Goal: Information Seeking & Learning: Learn about a topic

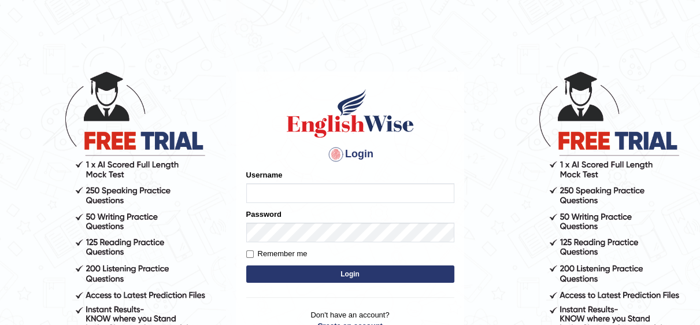
type input "Irum2025"
click at [339, 277] on button "Login" at bounding box center [350, 273] width 208 height 17
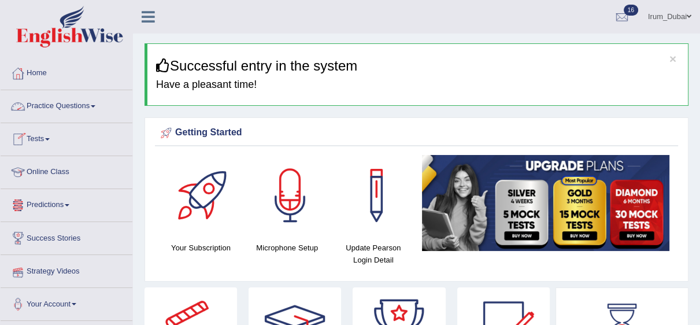
click at [71, 112] on link "Practice Questions" at bounding box center [67, 104] width 132 height 29
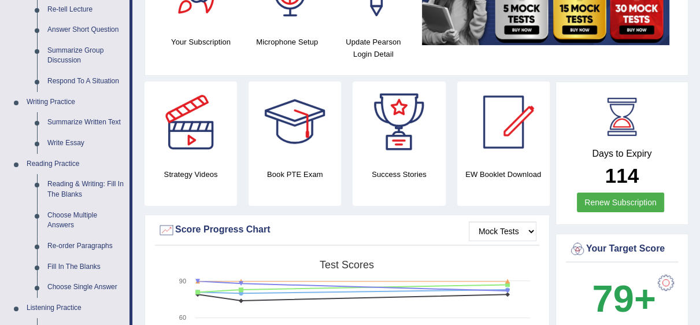
scroll to position [252, 0]
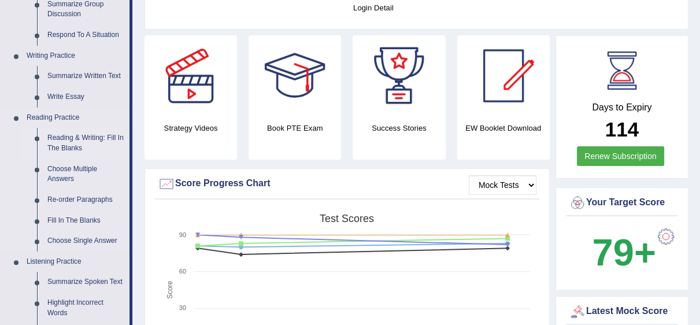
click at [75, 146] on link "Reading & Writing: Fill In The Blanks" at bounding box center [85, 143] width 87 height 31
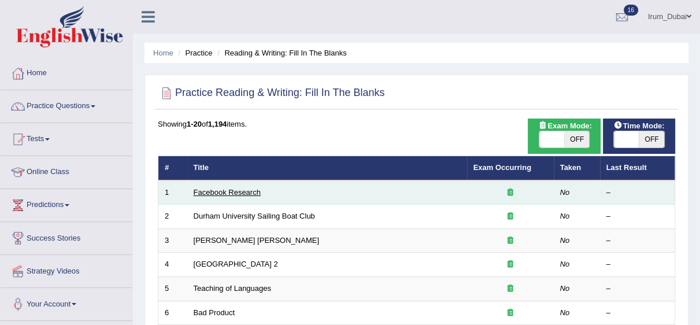
click at [205, 192] on link "Facebook Research" at bounding box center [227, 192] width 67 height 9
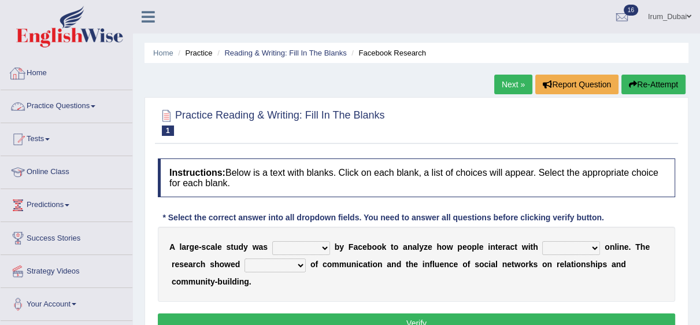
click at [94, 76] on link "Home" at bounding box center [67, 71] width 132 height 29
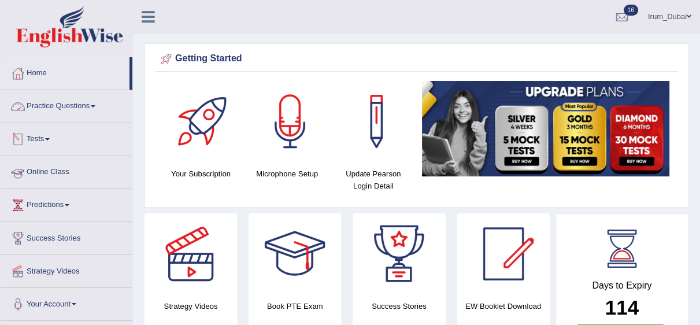
click at [58, 153] on li "Tests Take Practice Sectional Test Take Mock Test History" at bounding box center [67, 139] width 132 height 33
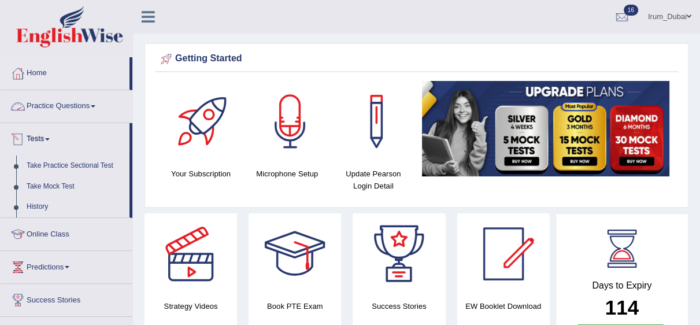
click at [77, 116] on link "Practice Questions" at bounding box center [67, 104] width 132 height 29
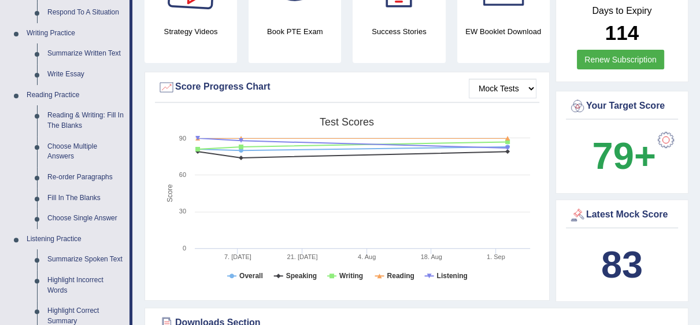
scroll to position [295, 0]
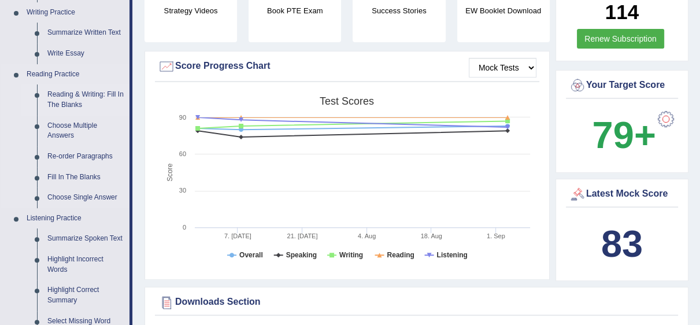
click at [95, 91] on link "Reading & Writing: Fill In The Blanks" at bounding box center [85, 99] width 87 height 31
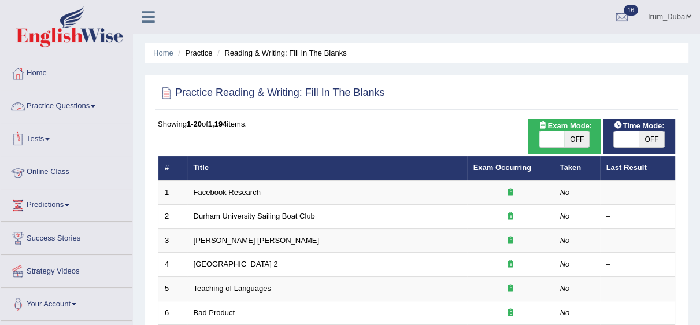
click at [26, 140] on link "Tests" at bounding box center [67, 137] width 132 height 29
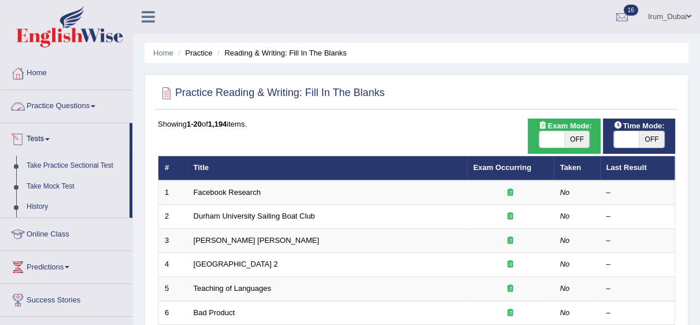
click at [73, 118] on link "Practice Questions" at bounding box center [67, 104] width 132 height 29
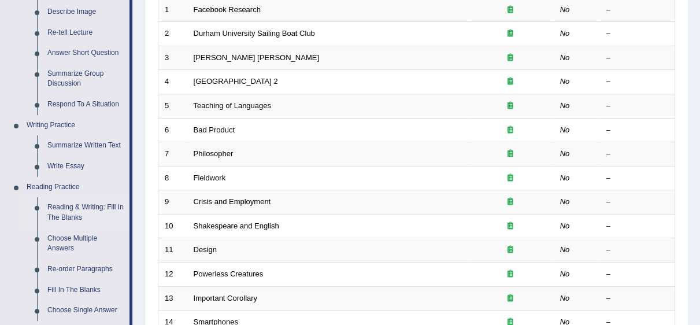
scroll to position [198, 0]
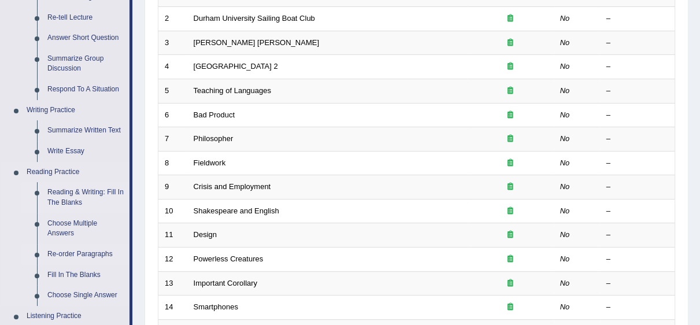
click at [81, 244] on link "Re-order Paragraphs" at bounding box center [85, 254] width 87 height 21
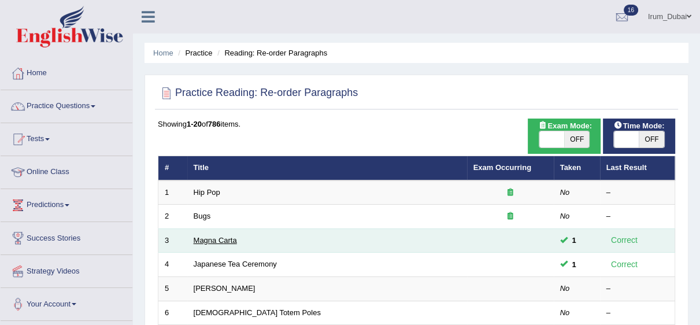
click at [205, 239] on link "Magna Carta" at bounding box center [215, 240] width 43 height 9
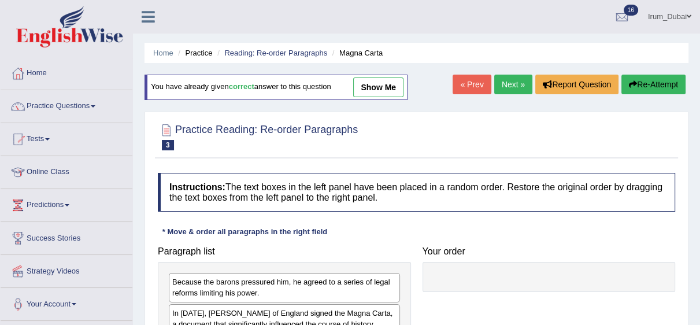
click at [368, 90] on link "show me" at bounding box center [378, 87] width 50 height 20
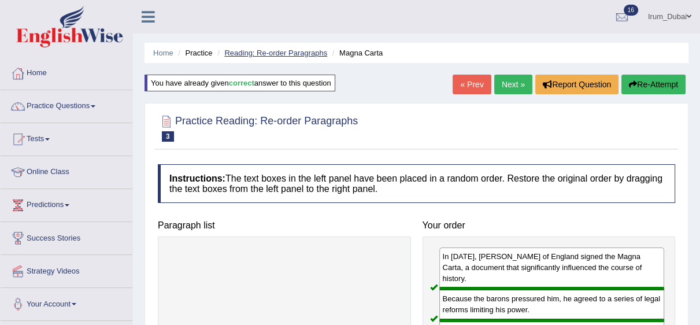
click at [281, 53] on link "Reading: Re-order Paragraphs" at bounding box center [275, 53] width 103 height 9
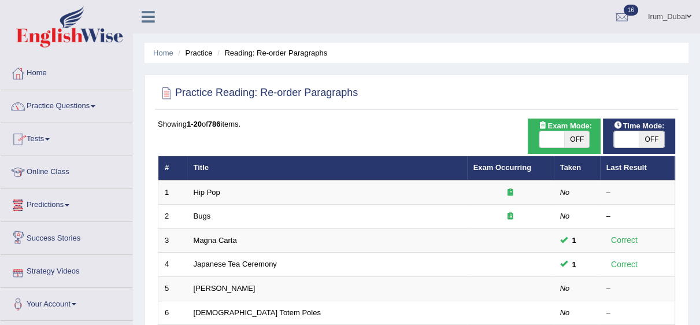
click at [68, 272] on link "Strategy Videos" at bounding box center [67, 269] width 132 height 29
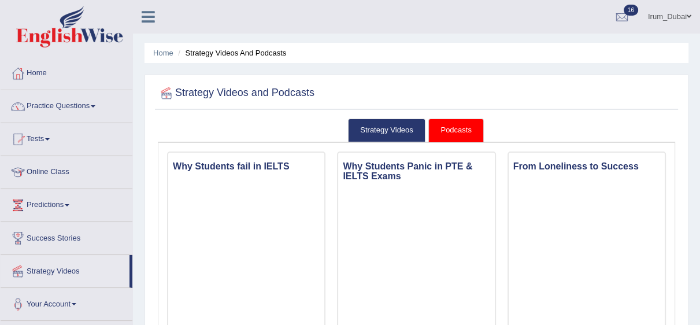
drag, startPoint x: 706, startPoint y: 59, endPoint x: 707, endPoint y: -50, distance: 109.3
click at [699, 0] on html "Toggle navigation Home Practice Questions Speaking Practice Read Aloud Repeat S…" at bounding box center [350, 162] width 700 height 325
click at [56, 73] on link "Home" at bounding box center [67, 71] width 132 height 29
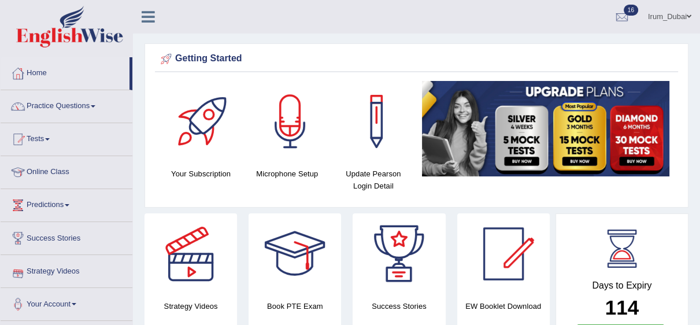
click at [74, 239] on link "Success Stories" at bounding box center [67, 236] width 132 height 29
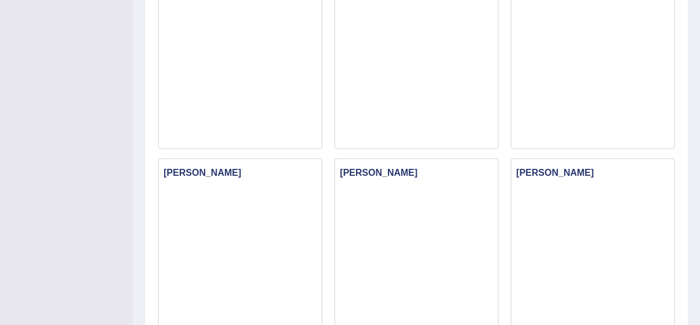
scroll to position [369, 0]
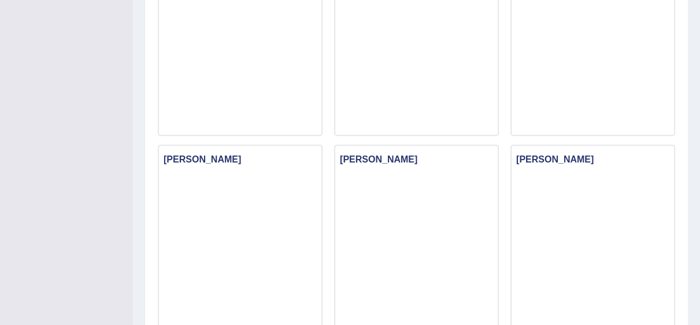
drag, startPoint x: 707, startPoint y: 54, endPoint x: 704, endPoint y: 127, distance: 72.9
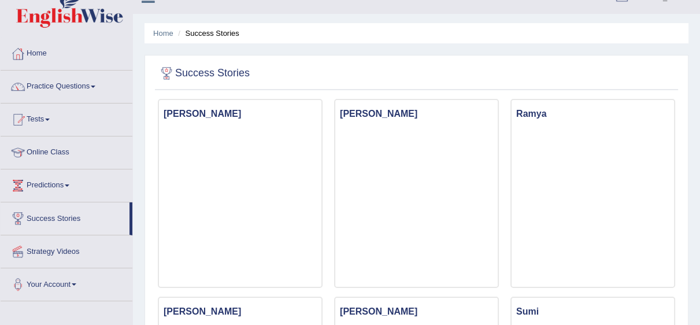
scroll to position [0, 0]
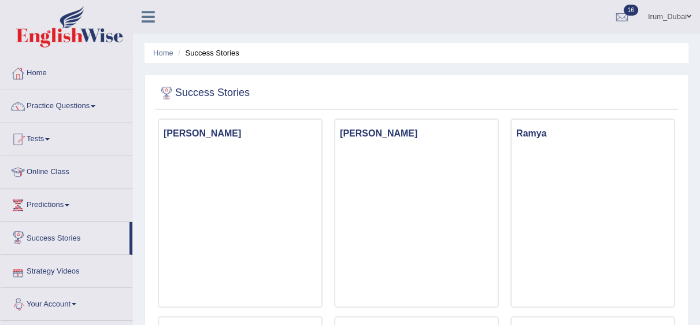
click at [62, 302] on link "Your Account" at bounding box center [67, 302] width 132 height 29
click at [71, 84] on link "Home" at bounding box center [67, 71] width 132 height 29
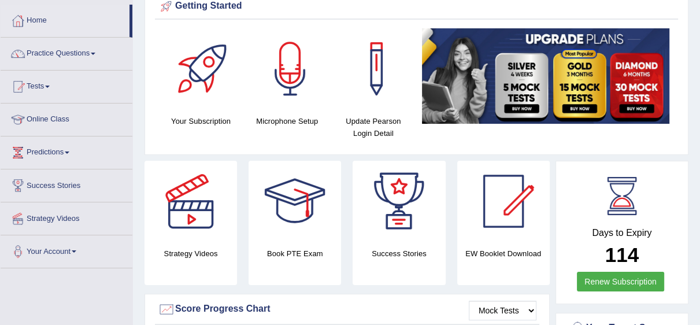
scroll to position [70, 0]
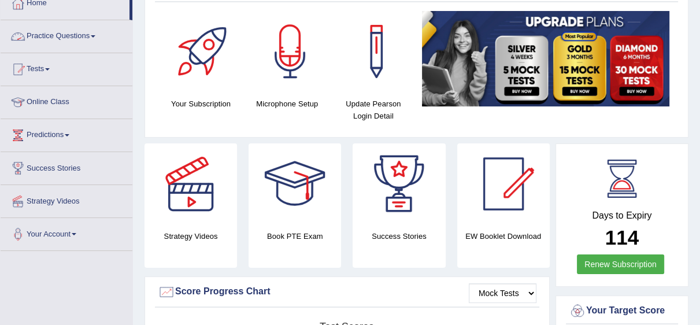
click at [83, 38] on link "Practice Questions" at bounding box center [67, 34] width 132 height 29
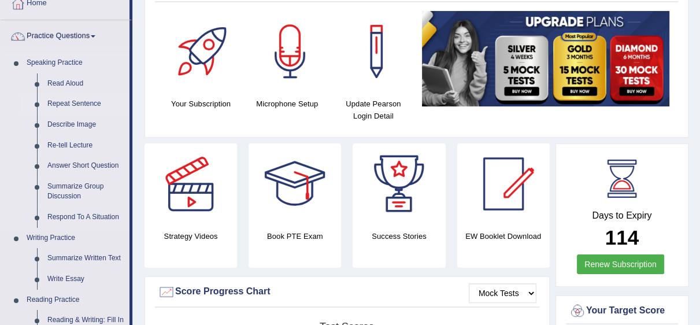
scroll to position [93, 0]
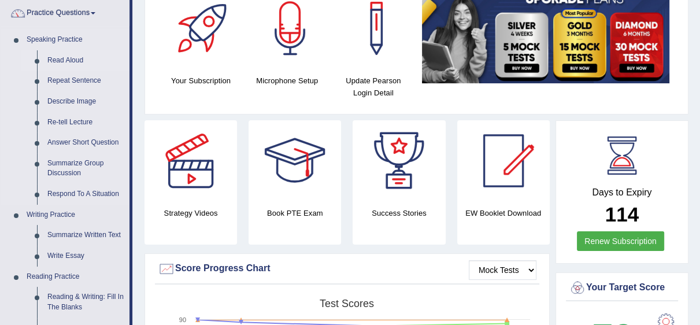
click at [63, 57] on link "Read Aloud" at bounding box center [85, 60] width 87 height 21
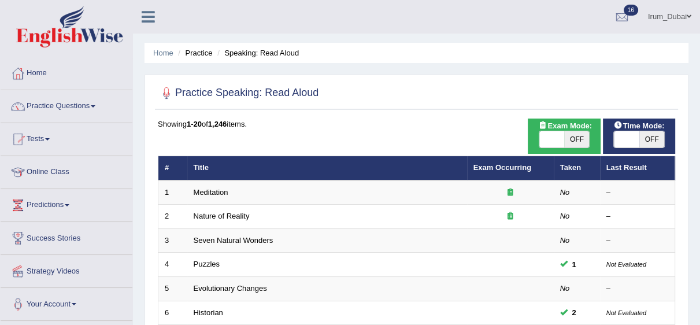
click at [221, 217] on link "Nature of Reality" at bounding box center [222, 216] width 56 height 9
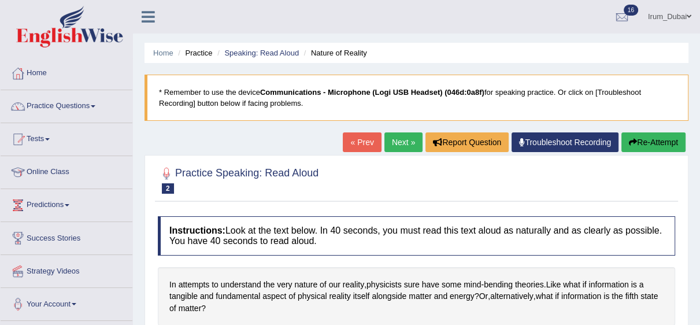
click at [356, 144] on link "« Prev" at bounding box center [362, 142] width 38 height 20
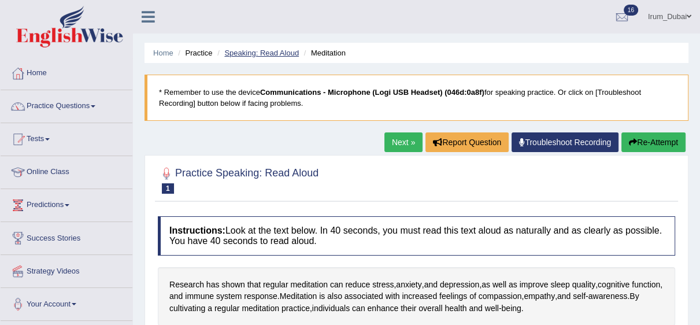
click at [266, 55] on link "Speaking: Read Aloud" at bounding box center [261, 53] width 75 height 9
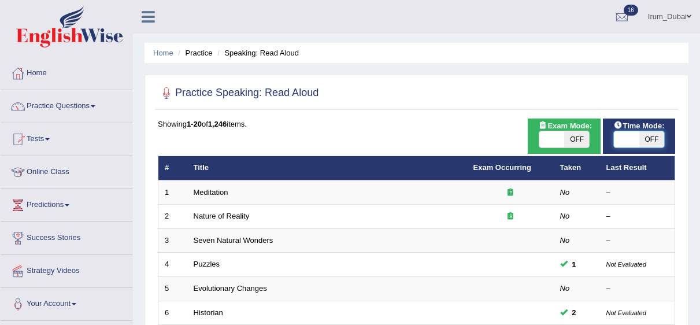
click at [618, 140] on span at bounding box center [626, 139] width 25 height 16
checkbox input "true"
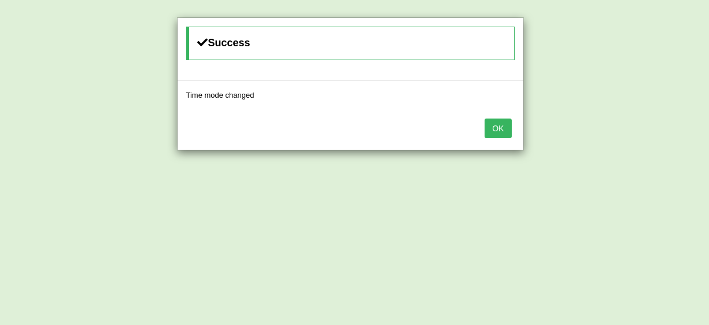
click at [488, 129] on button "OK" at bounding box center [497, 128] width 27 height 20
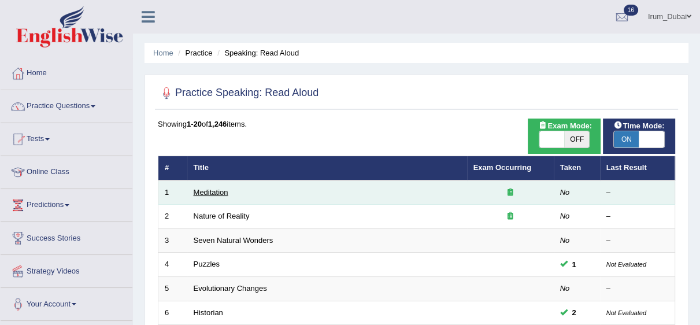
click at [205, 190] on link "Meditation" at bounding box center [211, 192] width 35 height 9
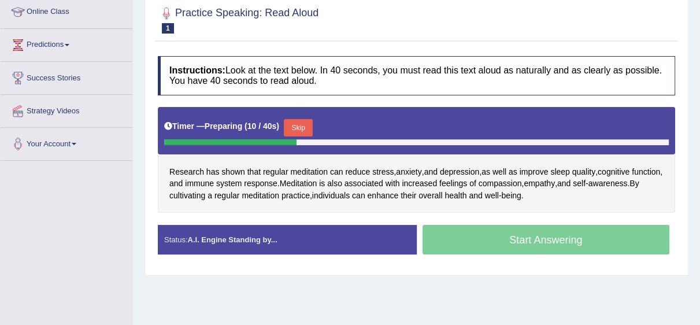
click at [494, 305] on div "Home Practice Speaking: Read Aloud Meditation * Remember to use the device Comm…" at bounding box center [416, 129] width 567 height 578
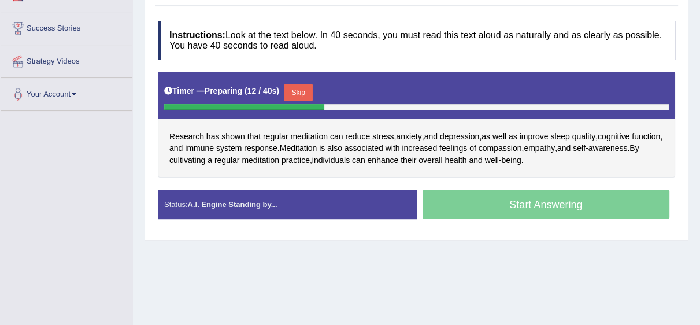
click at [416, 283] on div "Home Practice Speaking: Read Aloud Meditation * Remember to use the device Comm…" at bounding box center [416, 79] width 567 height 578
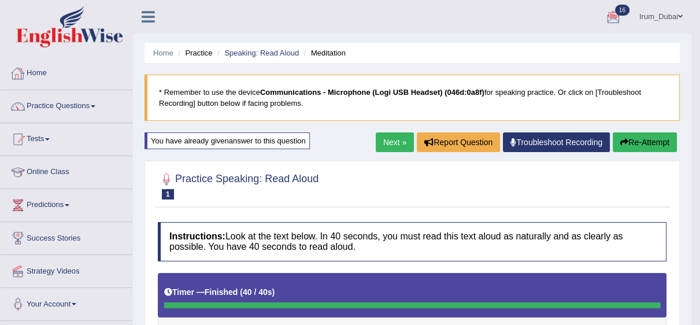
click at [31, 78] on link "Home" at bounding box center [67, 71] width 132 height 29
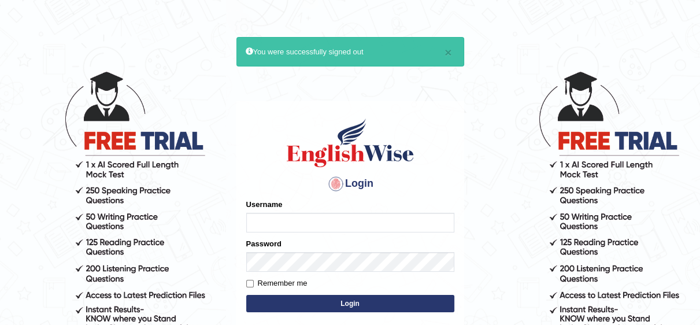
type input "Irum2025"
click at [391, 300] on button "Login" at bounding box center [350, 303] width 208 height 17
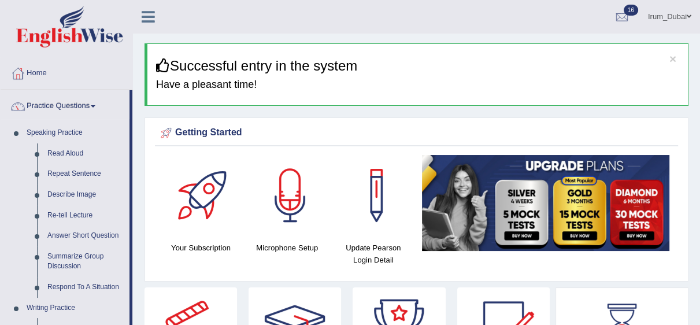
click at [70, 154] on link "Read Aloud" at bounding box center [85, 153] width 87 height 21
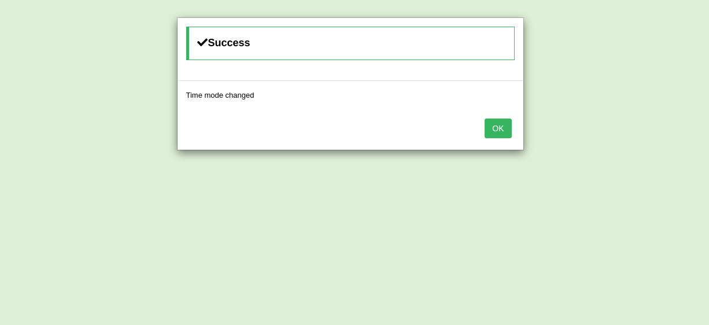
drag, startPoint x: 517, startPoint y: 120, endPoint x: 497, endPoint y: 126, distance: 20.5
click at [497, 126] on div "OK" at bounding box center [350, 129] width 346 height 40
click at [497, 126] on button "OK" at bounding box center [497, 128] width 27 height 20
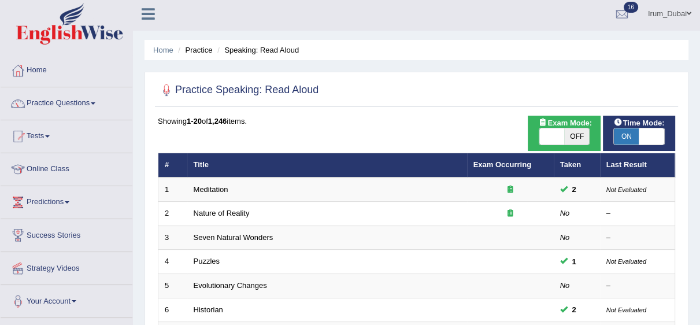
scroll to position [2, 0]
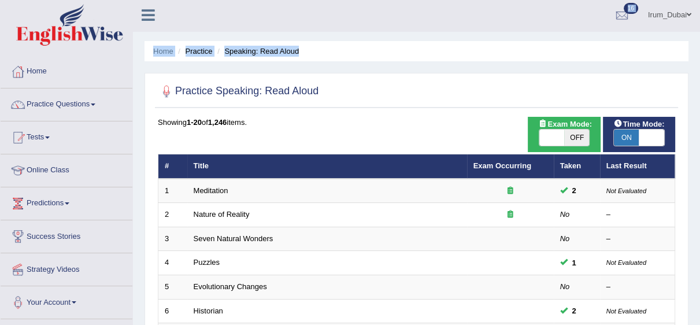
drag, startPoint x: 692, startPoint y: 34, endPoint x: 686, endPoint y: 28, distance: 8.6
click at [362, 117] on div "Showing 1-20 of 1,246 items." at bounding box center [416, 122] width 517 height 11
click at [53, 95] on link "Practice Questions" at bounding box center [67, 102] width 132 height 29
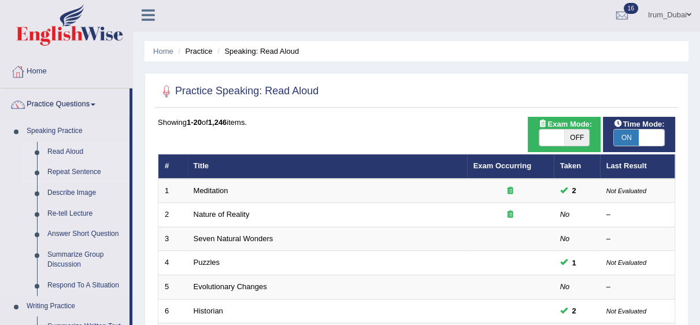
click at [75, 166] on link "Repeat Sentence" at bounding box center [85, 172] width 87 height 21
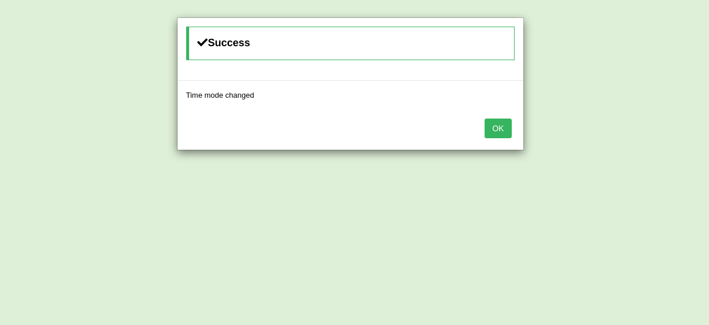
click at [481, 124] on div "OK" at bounding box center [350, 129] width 346 height 40
click at [503, 132] on button "OK" at bounding box center [497, 128] width 27 height 20
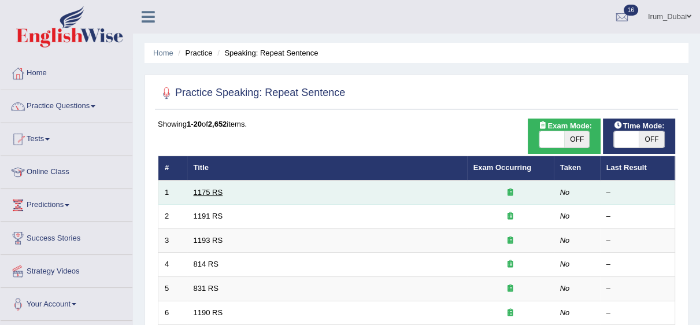
click at [213, 191] on link "1175 RS" at bounding box center [208, 192] width 29 height 9
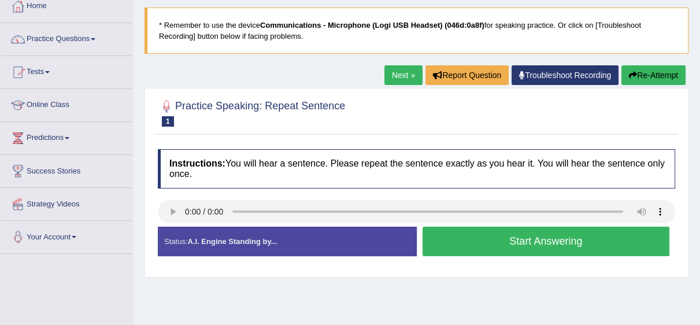
click at [475, 247] on button "Start Answering" at bounding box center [546, 241] width 247 height 29
click at [537, 249] on button "Start Answering" at bounding box center [546, 241] width 247 height 29
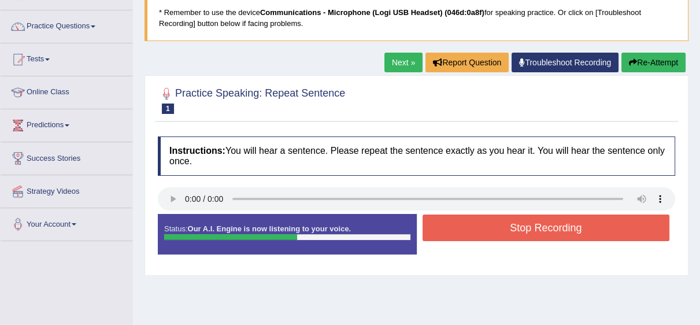
scroll to position [86, 0]
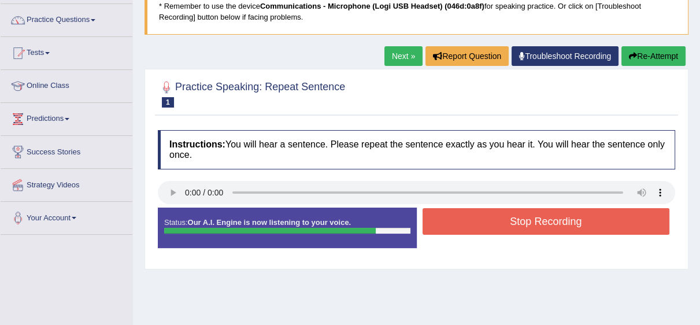
click at [627, 229] on button "Stop Recording" at bounding box center [546, 221] width 247 height 27
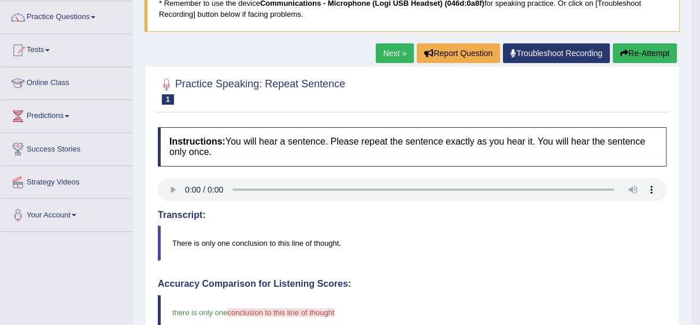
scroll to position [0, 0]
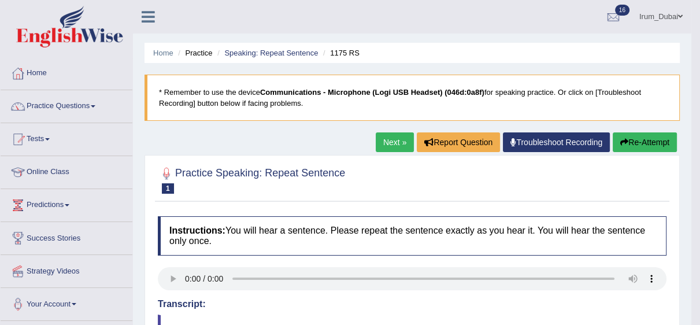
click at [391, 142] on link "Next »" at bounding box center [395, 142] width 38 height 20
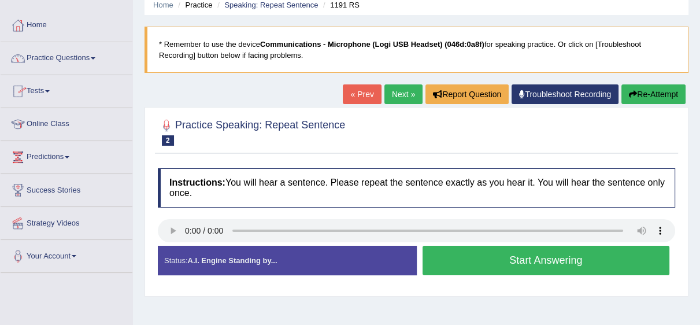
click at [402, 96] on link "Next »" at bounding box center [403, 94] width 38 height 20
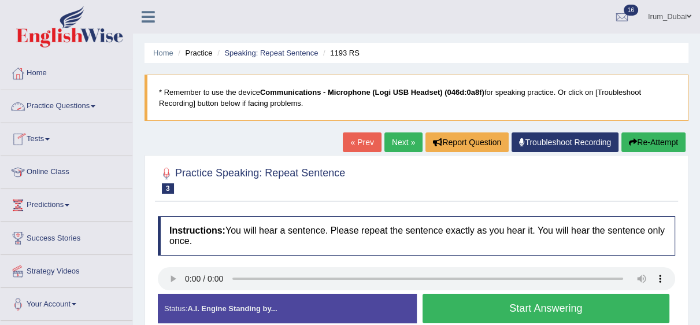
click at [73, 101] on link "Practice Questions" at bounding box center [67, 104] width 132 height 29
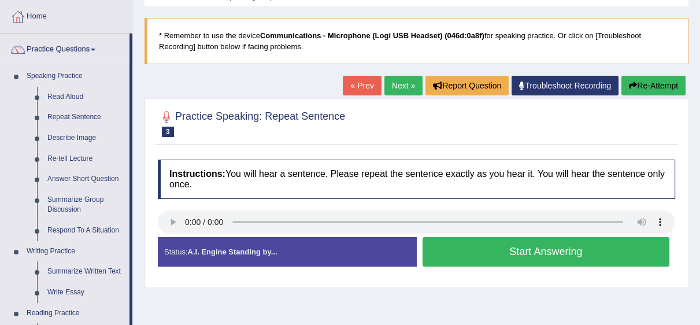
scroll to position [61, 0]
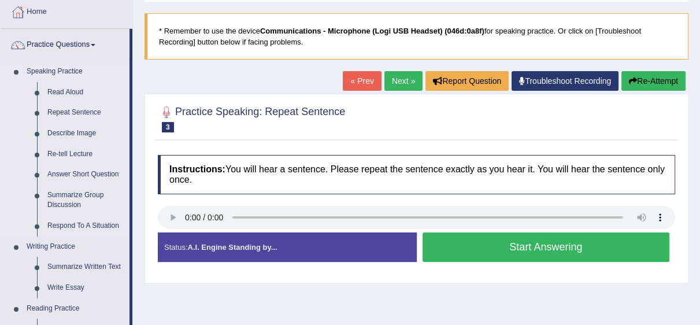
click at [73, 154] on link "Re-tell Lecture" at bounding box center [85, 154] width 87 height 21
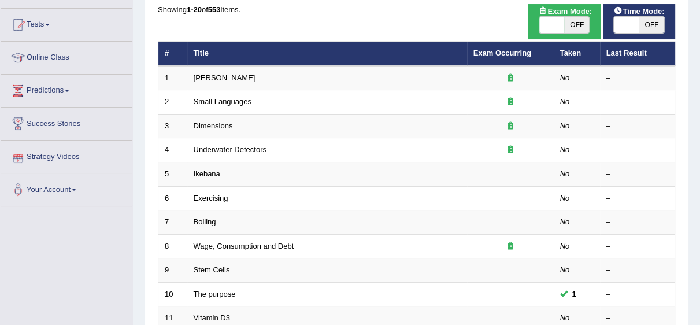
scroll to position [137, 0]
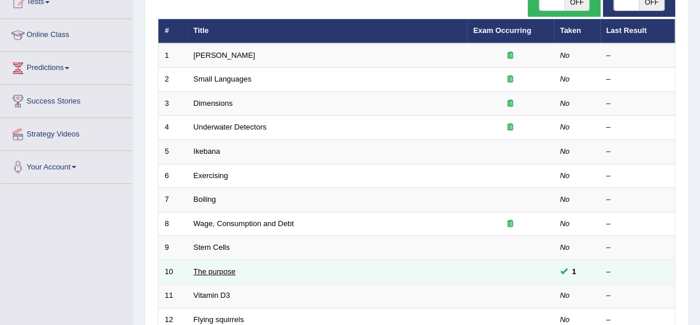
click at [215, 267] on link "The purpose" at bounding box center [215, 271] width 42 height 9
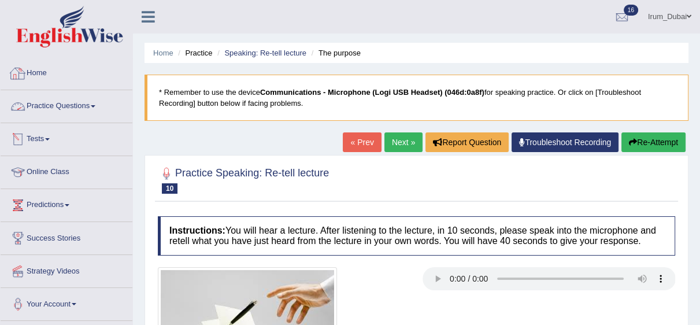
click at [38, 65] on link "Home" at bounding box center [67, 71] width 132 height 29
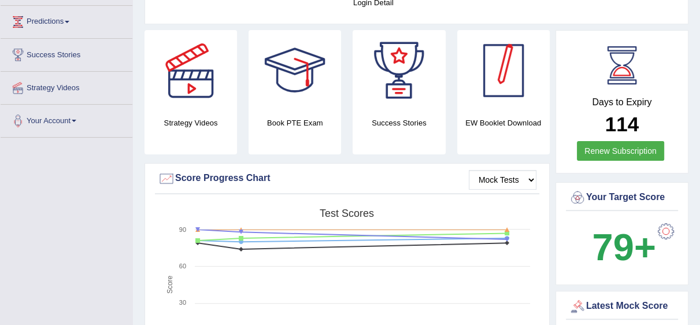
scroll to position [23, 0]
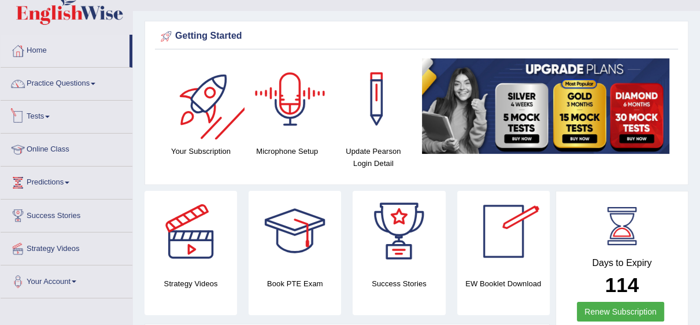
click at [100, 99] on li "Practice Questions Speaking Practice Read Aloud Repeat Sentence Describe Image …" at bounding box center [67, 84] width 132 height 33
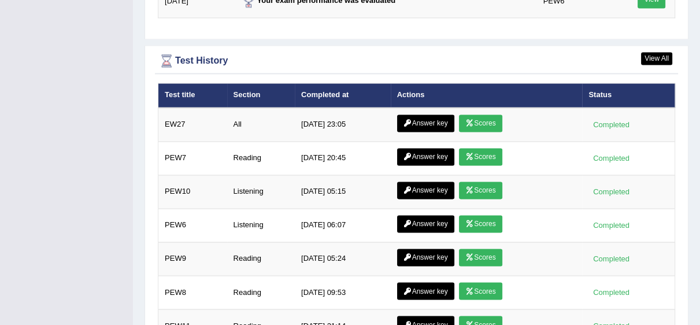
scroll to position [1554, 0]
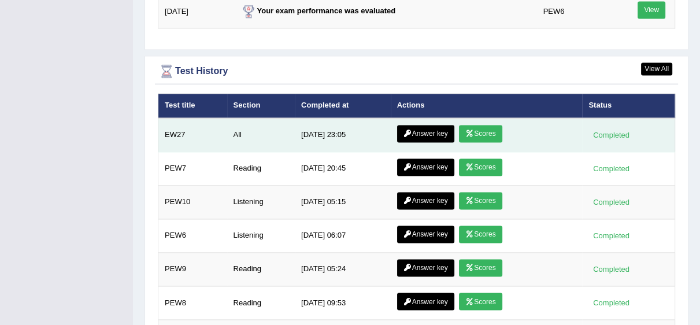
click at [426, 134] on link "Answer key" at bounding box center [425, 133] width 57 height 17
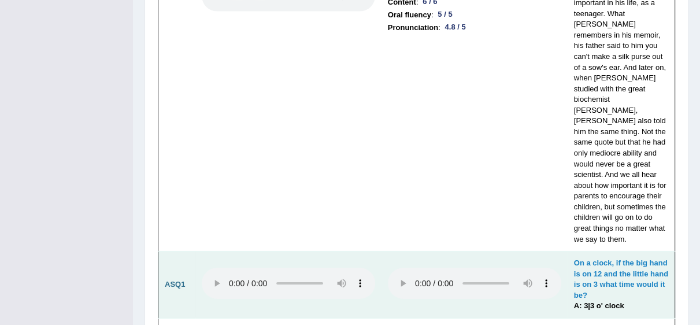
scroll to position [3236, 0]
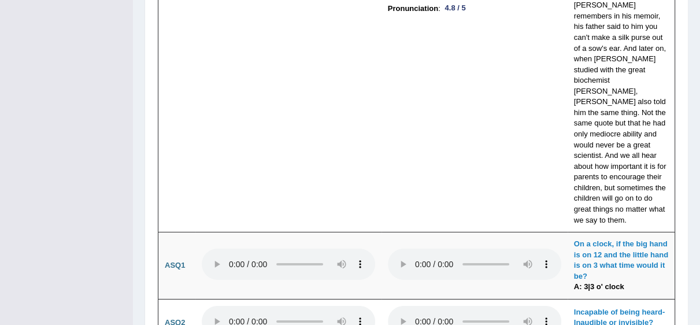
scroll to position [3108, 0]
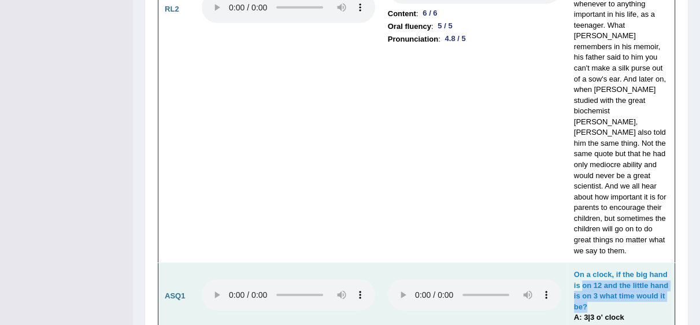
drag, startPoint x: 579, startPoint y: 134, endPoint x: 636, endPoint y: 160, distance: 62.3
click at [636, 263] on td "On a clock, if the big hand is on 12 and the little hand is on 3 what time woul…" at bounding box center [622, 296] width 108 height 67
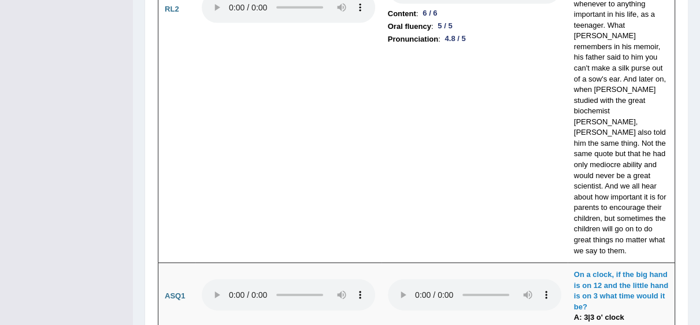
drag, startPoint x: 572, startPoint y: 204, endPoint x: 646, endPoint y: 206, distance: 74.6
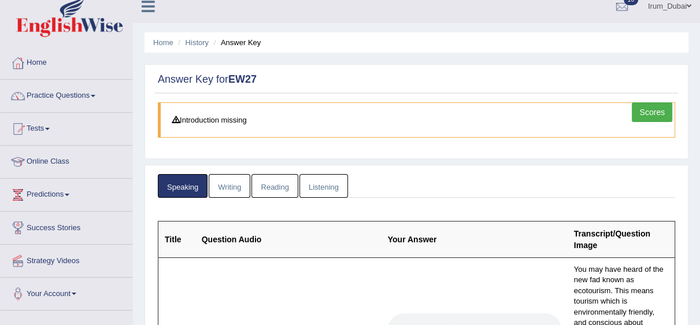
scroll to position [0, 0]
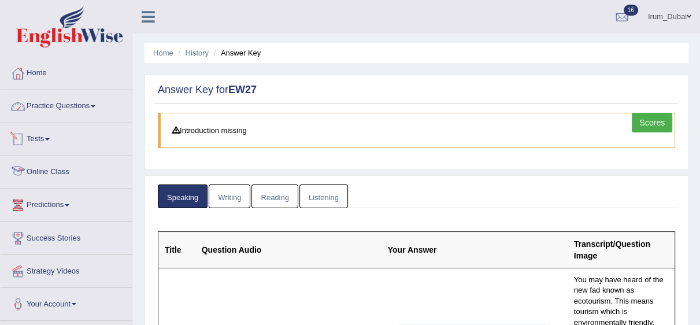
click at [89, 106] on link "Practice Questions" at bounding box center [67, 104] width 132 height 29
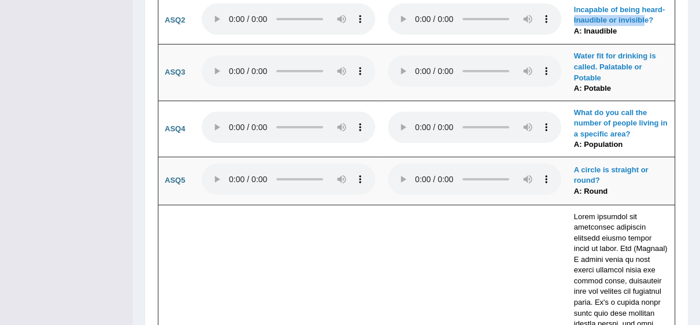
scroll to position [3462, 0]
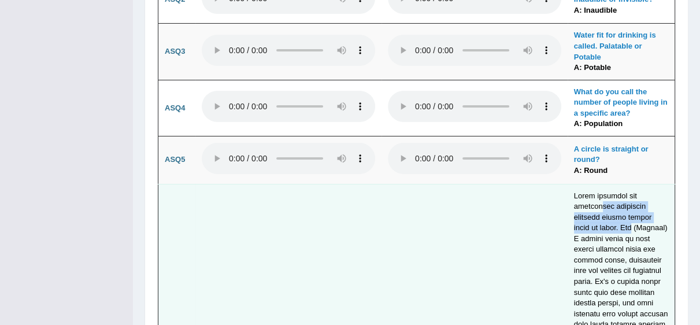
drag, startPoint x: 594, startPoint y: 59, endPoint x: 605, endPoint y: 81, distance: 24.3
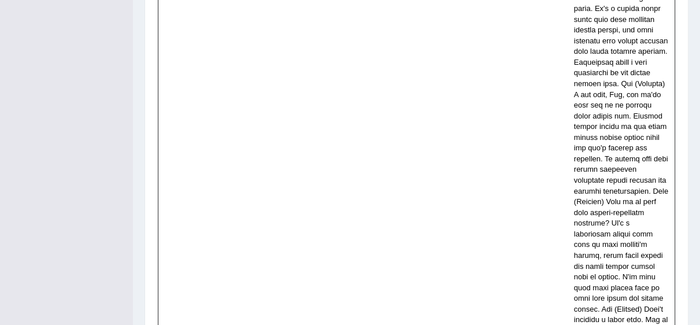
scroll to position [3786, 0]
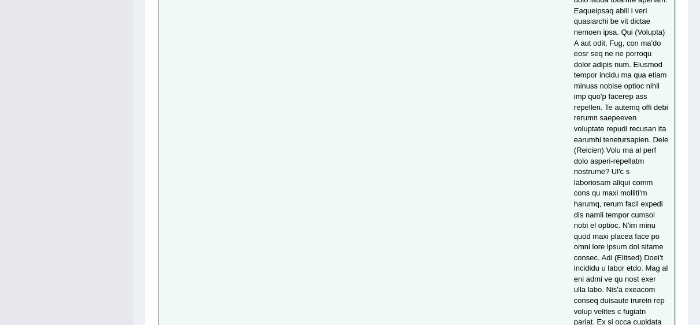
drag, startPoint x: 440, startPoint y: 218, endPoint x: 460, endPoint y: 214, distance: 19.5
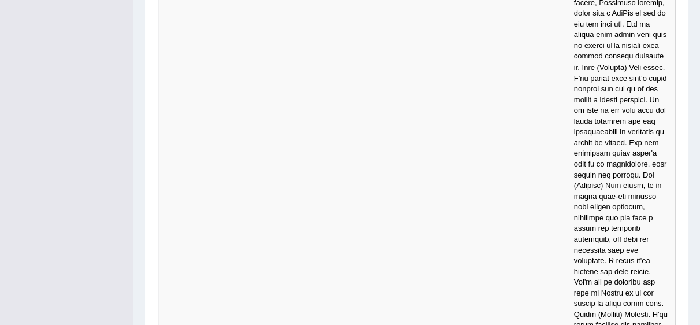
scroll to position [5505, 0]
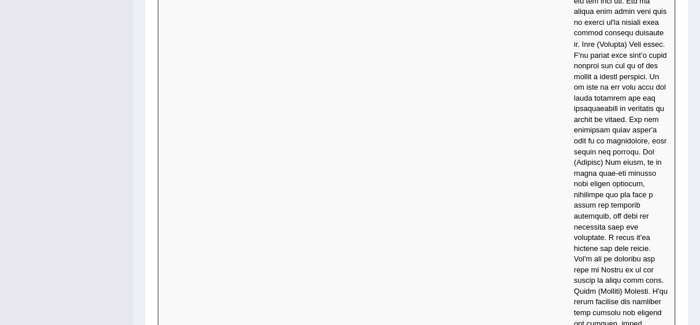
drag, startPoint x: 572, startPoint y: 134, endPoint x: 628, endPoint y: 173, distance: 68.9
drag, startPoint x: 620, startPoint y: 135, endPoint x: 610, endPoint y: 297, distance: 162.7
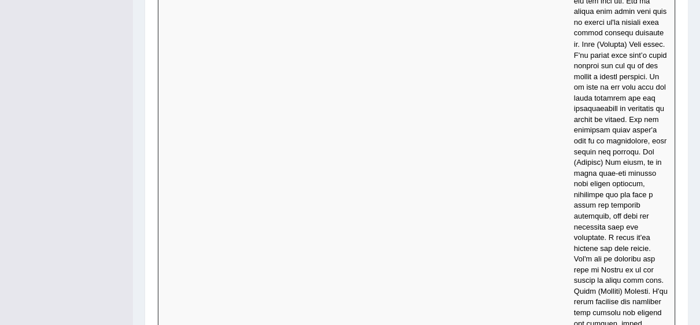
drag, startPoint x: 631, startPoint y: 276, endPoint x: 631, endPoint y: 298, distance: 22.0
drag, startPoint x: 572, startPoint y: 134, endPoint x: 602, endPoint y: 218, distance: 90.1
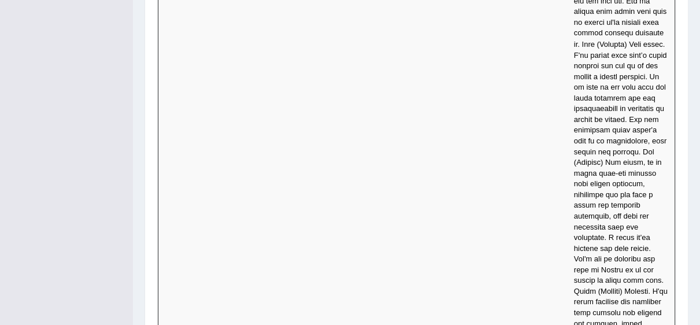
drag, startPoint x: 637, startPoint y: 275, endPoint x: 620, endPoint y: 297, distance: 27.6
drag, startPoint x: 627, startPoint y: 160, endPoint x: 643, endPoint y: 219, distance: 61.7
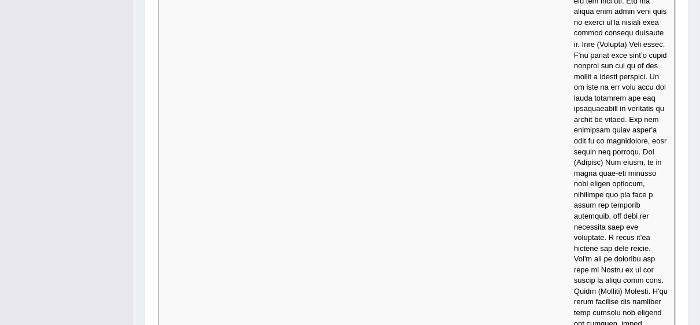
drag, startPoint x: 609, startPoint y: 232, endPoint x: 616, endPoint y: 241, distance: 11.5
drag, startPoint x: 577, startPoint y: 253, endPoint x: 612, endPoint y: 262, distance: 35.9
drag, startPoint x: 602, startPoint y: 215, endPoint x: 608, endPoint y: 242, distance: 27.2
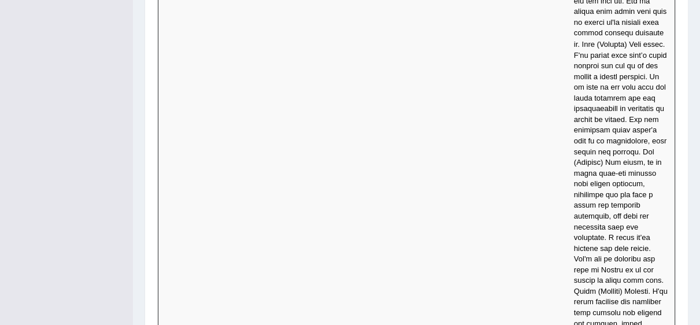
drag, startPoint x: 631, startPoint y: 279, endPoint x: 633, endPoint y: 295, distance: 16.3
drag, startPoint x: 618, startPoint y: 266, endPoint x: 629, endPoint y: 273, distance: 12.8
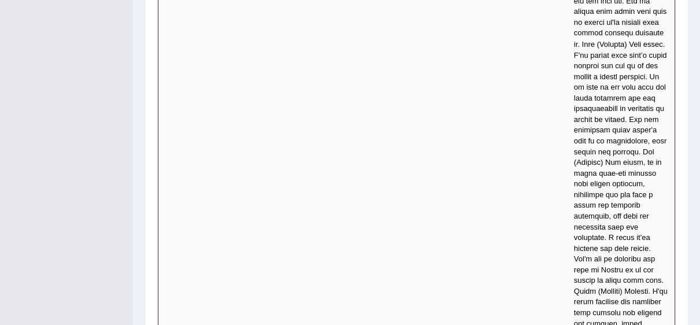
drag, startPoint x: 605, startPoint y: 294, endPoint x: 572, endPoint y: 136, distance: 160.5
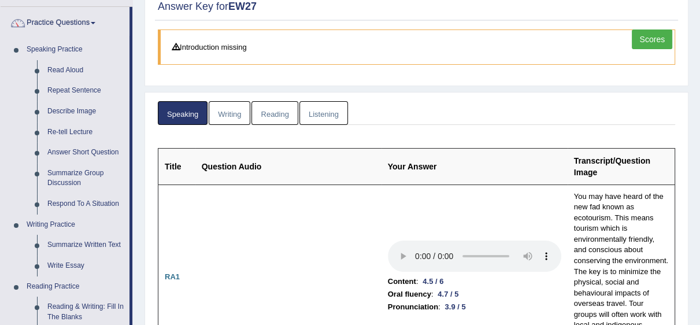
scroll to position [0, 0]
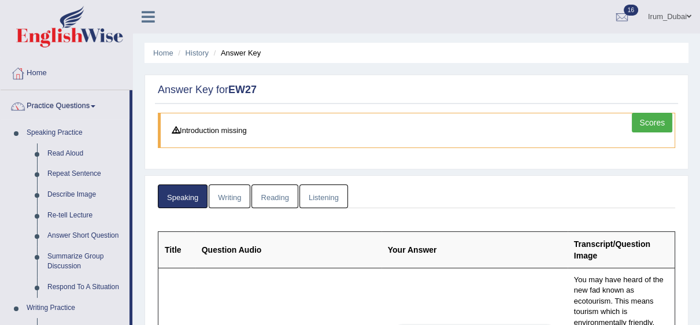
click at [227, 199] on link "Writing" at bounding box center [230, 196] width 42 height 24
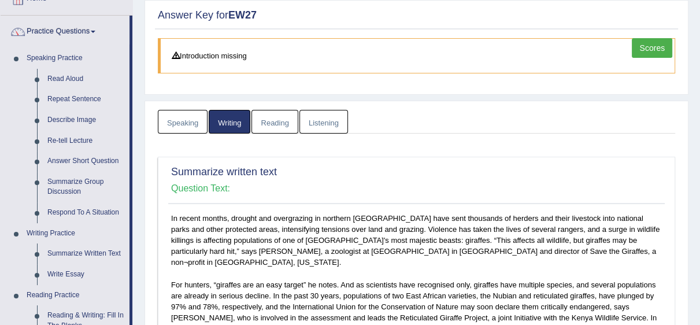
scroll to position [85, 0]
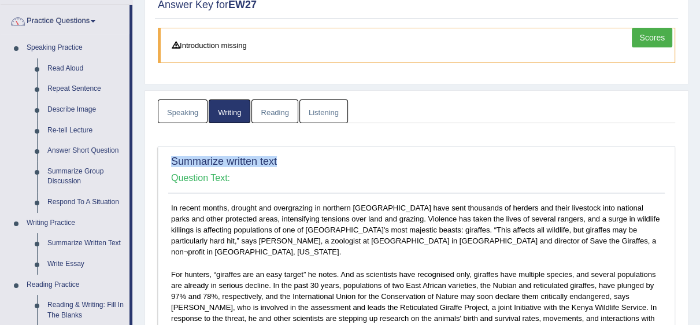
drag, startPoint x: 168, startPoint y: 161, endPoint x: 275, endPoint y: 161, distance: 107.5
click at [275, 161] on div "Summarize written text Question Text:" at bounding box center [416, 173] width 496 height 41
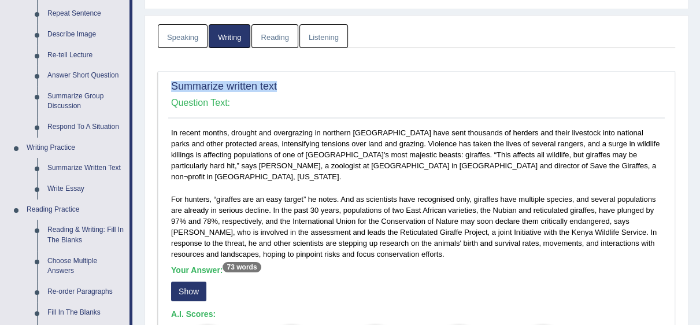
scroll to position [177, 0]
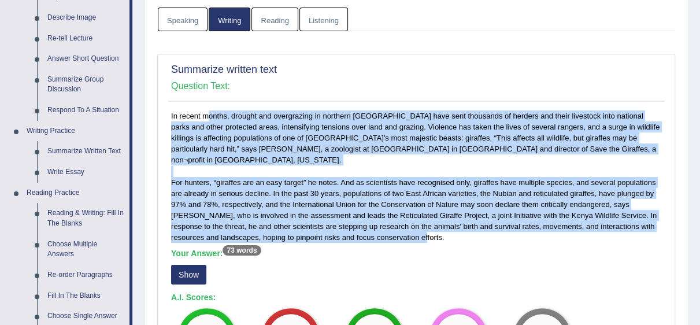
drag, startPoint x: 168, startPoint y: 114, endPoint x: 405, endPoint y: 223, distance: 261.2
click at [405, 223] on div "In recent months, drought and overgrazing in northern Kenya have sent thousands…" at bounding box center [416, 248] width 496 height 276
click at [202, 265] on button "Show" at bounding box center [188, 275] width 35 height 20
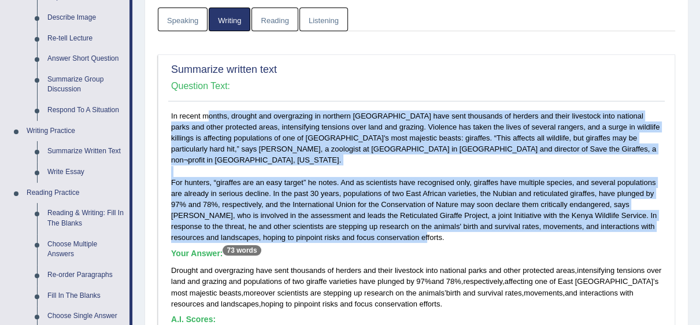
click at [646, 135] on div "In recent months, drought and overgrazing in northern Kenya have sent thousands…" at bounding box center [416, 258] width 496 height 297
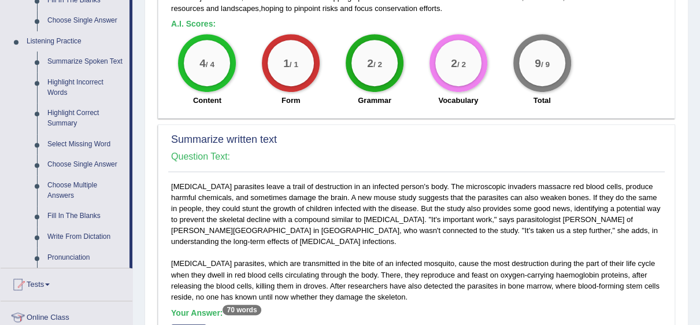
scroll to position [551, 0]
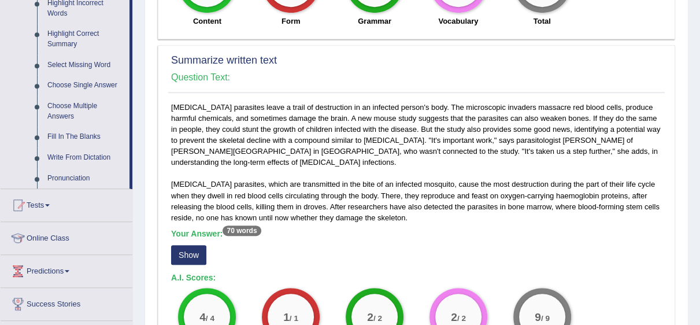
click at [190, 245] on button "Show" at bounding box center [188, 255] width 35 height 20
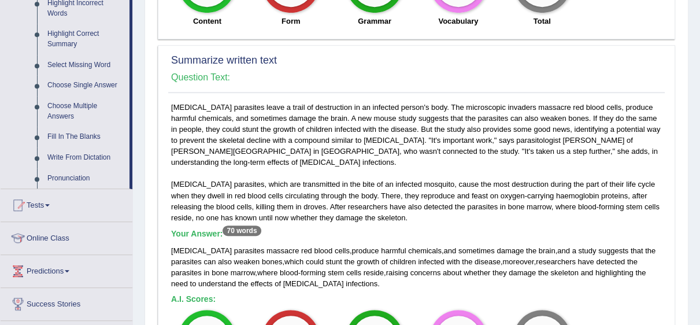
drag, startPoint x: 171, startPoint y: 97, endPoint x: 391, endPoint y: 80, distance: 220.9
click at [391, 80] on div "Summarize written text Question Text: Malaria parasites leave a trail of destru…" at bounding box center [416, 219] width 517 height 349
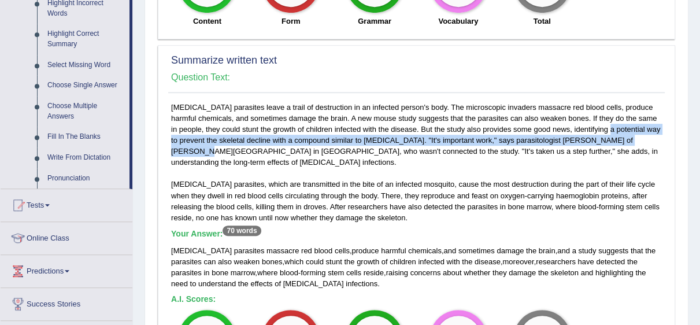
drag, startPoint x: 553, startPoint y: 113, endPoint x: 585, endPoint y: 134, distance: 37.7
click at [585, 134] on div "Malaria parasites leave a trail of destruction in an infected person's body. Th…" at bounding box center [416, 245] width 496 height 286
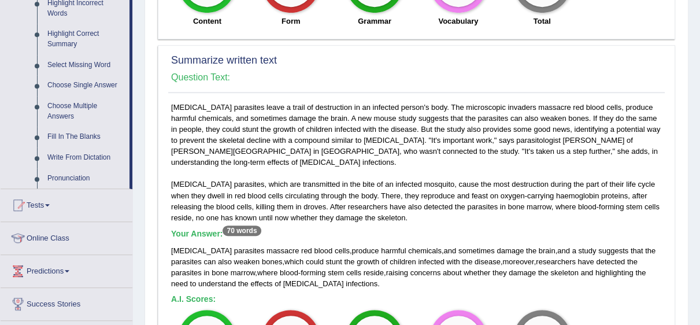
click at [514, 183] on div "Malaria parasites leave a trail of destruction in an infected person's body. Th…" at bounding box center [416, 245] width 496 height 286
drag, startPoint x: 524, startPoint y: 227, endPoint x: 459, endPoint y: 235, distance: 65.9
click at [446, 245] on div "Malaria parasites massacre red blood cells , produce harmful chemicals , and so…" at bounding box center [416, 267] width 491 height 44
click at [482, 245] on div "Malaria parasites massacre red blood cells , produce harmful chemicals , and so…" at bounding box center [416, 267] width 491 height 44
click at [410, 268] on span "concerns" at bounding box center [425, 272] width 31 height 9
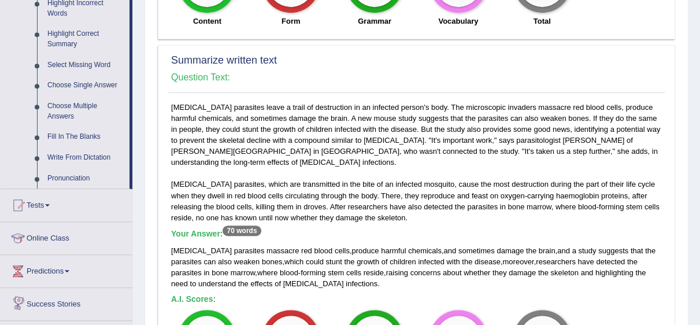
click at [532, 229] on div "Your Answer: 70 words Malaria parasites massacre red blood cells , produce harm…" at bounding box center [416, 259] width 491 height 60
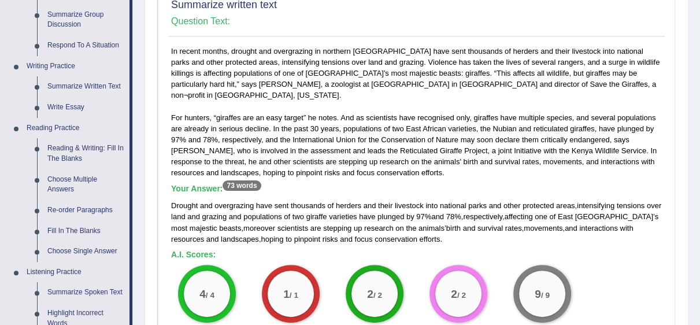
scroll to position [303, 0]
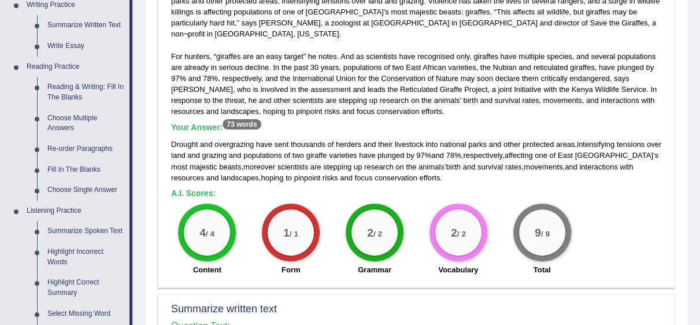
drag, startPoint x: 698, startPoint y: 123, endPoint x: 701, endPoint y: 177, distance: 54.4
click at [699, 185] on div "Home History Answer Key Answer Key for EW27 Scores Introduction missing Speakin…" at bounding box center [416, 330] width 567 height 1267
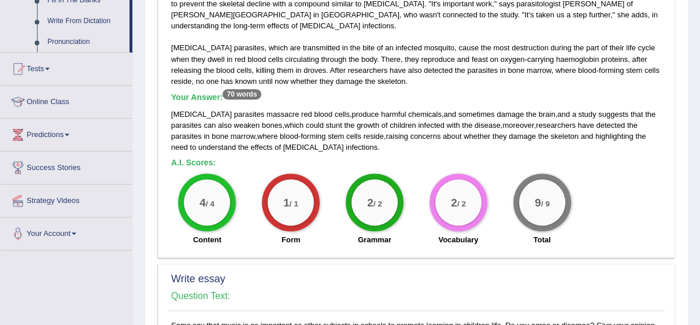
scroll to position [701, 0]
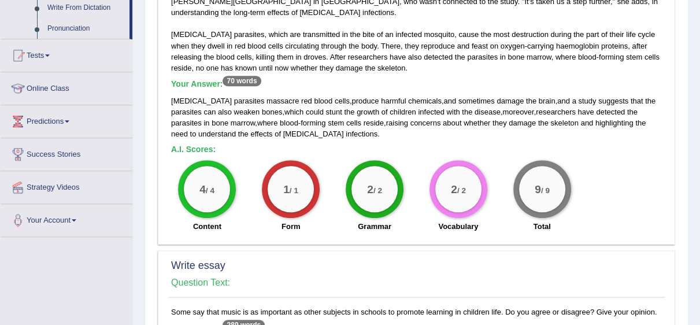
click at [539, 217] on div "Summarize written text Question Text: Malaria parasites leave a trail of destru…" at bounding box center [416, 69] width 517 height 349
click at [238, 79] on b "Your Answer: 70 words" at bounding box center [216, 83] width 90 height 9
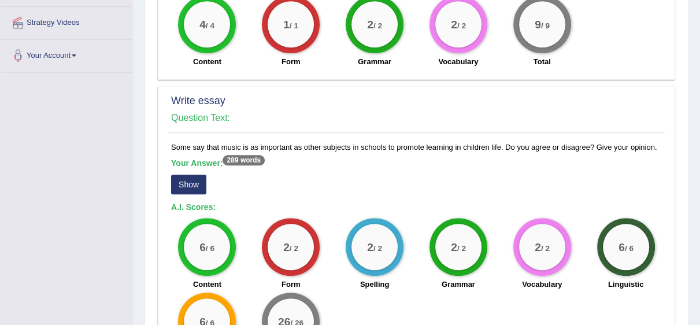
scroll to position [877, 0]
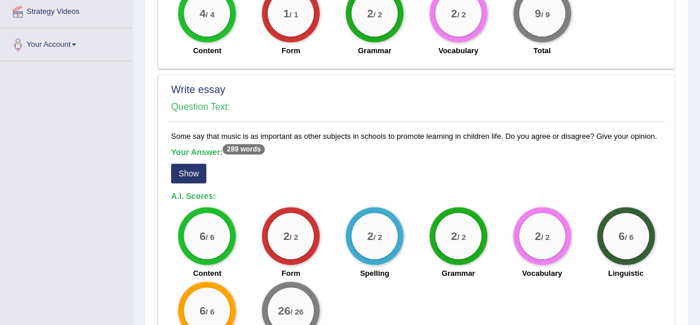
click at [191, 164] on button "Show" at bounding box center [188, 174] width 35 height 20
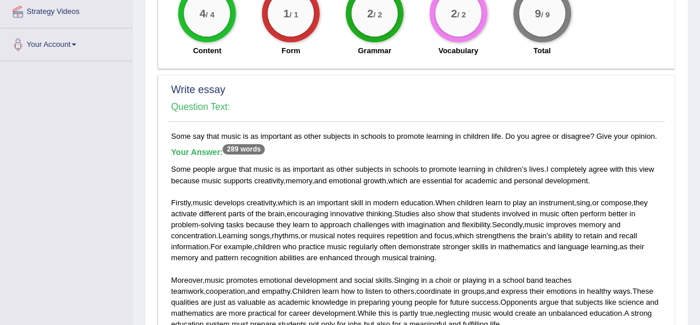
drag, startPoint x: 699, startPoint y: 233, endPoint x: 699, endPoint y: 157, distance: 75.7
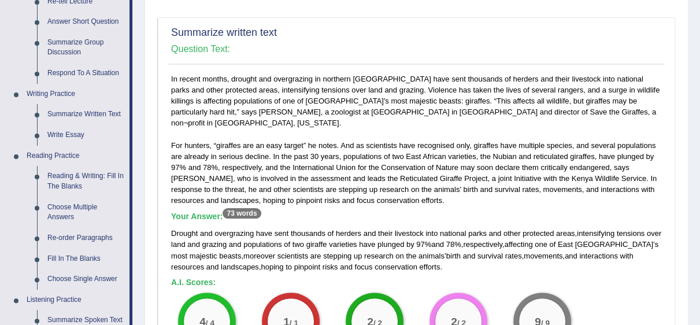
scroll to position [242, 0]
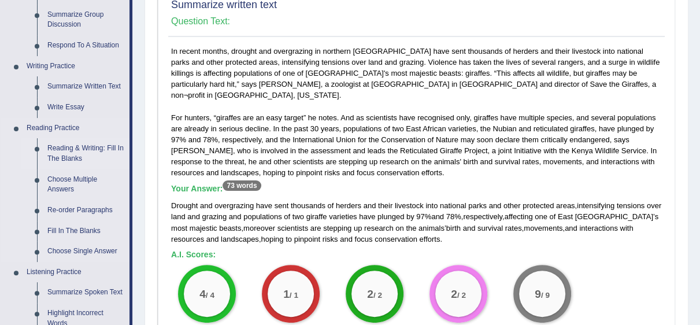
click at [99, 156] on link "Reading & Writing: Fill In The Blanks" at bounding box center [85, 153] width 87 height 31
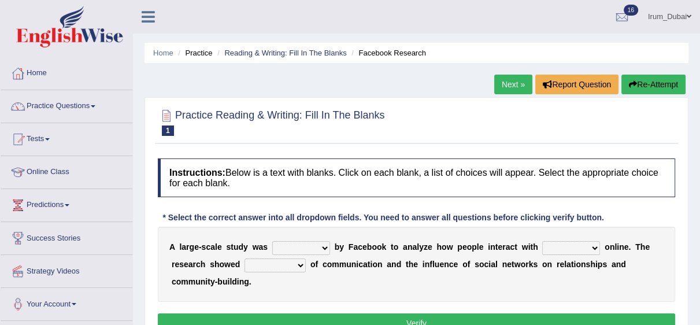
click at [420, 165] on h4 "Instructions: Below is a text with blanks. Click on each blank, a list of choic…" at bounding box center [416, 177] width 517 height 39
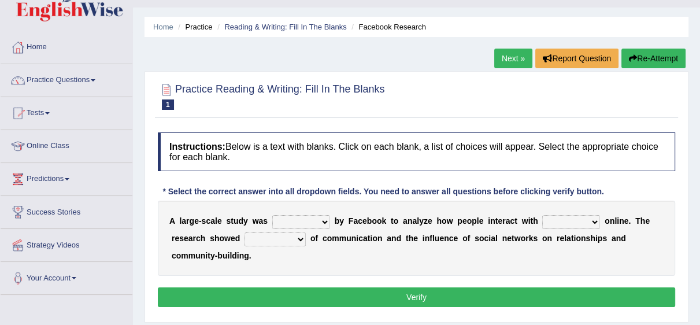
scroll to position [32, 0]
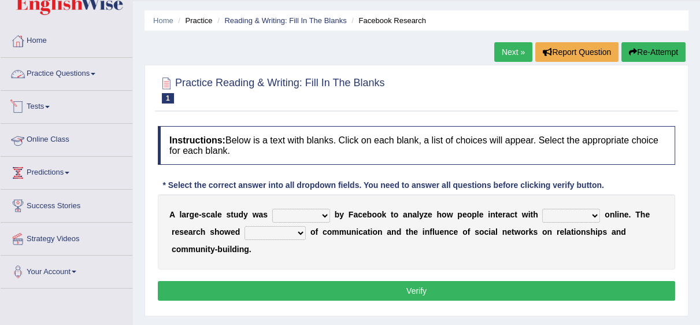
click at [61, 65] on link "Practice Questions" at bounding box center [67, 72] width 132 height 29
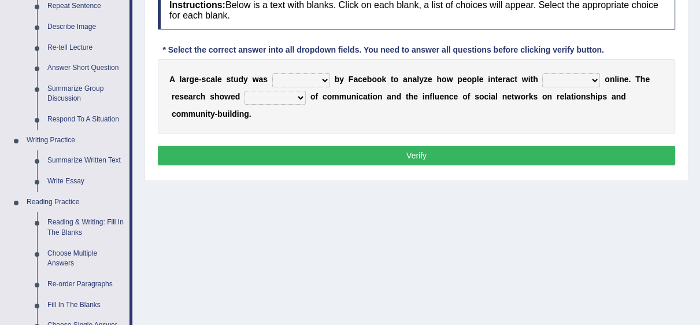
scroll to position [0, 0]
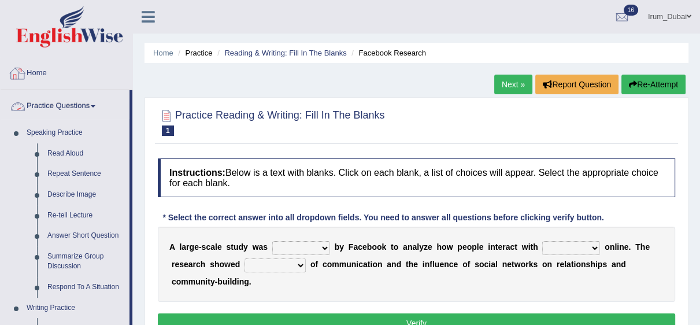
click at [39, 72] on link "Home" at bounding box center [67, 71] width 132 height 29
